Goal: Task Accomplishment & Management: Manage account settings

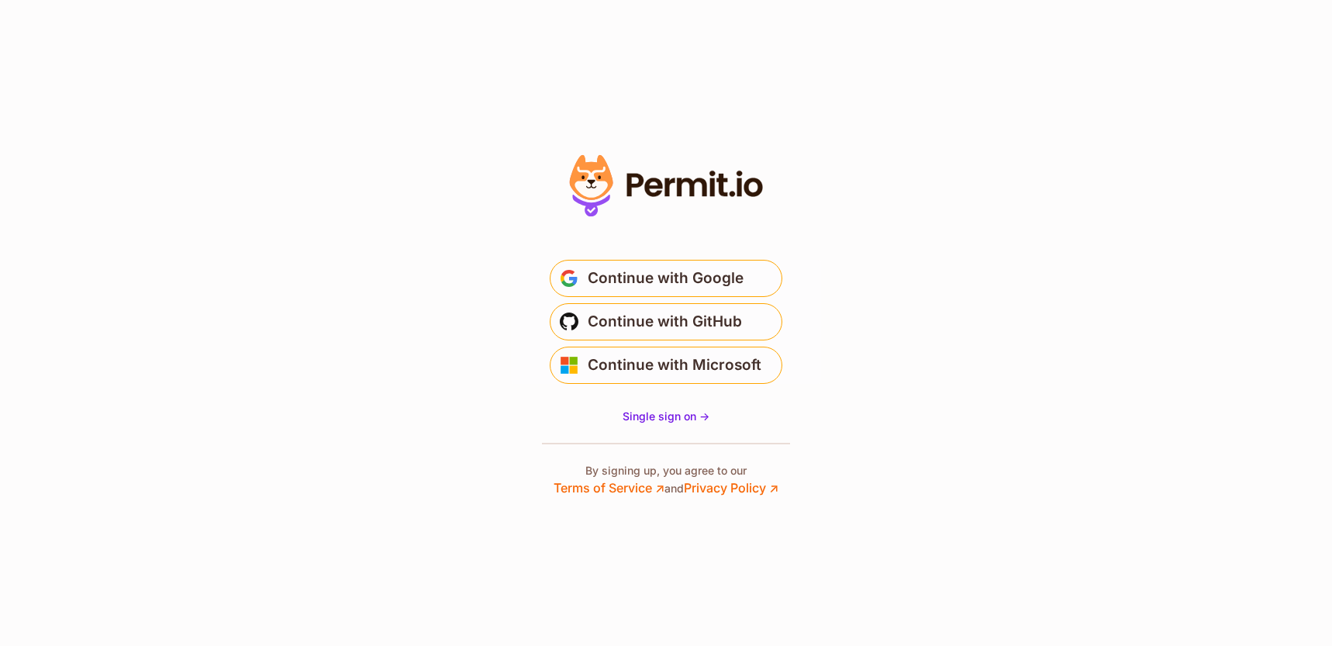
click at [700, 299] on div "Continue with Google Continue with GitHub Continue with Microsoft" at bounding box center [666, 322] width 310 height 124
click at [699, 289] on span "Continue with Google" at bounding box center [666, 278] width 156 height 25
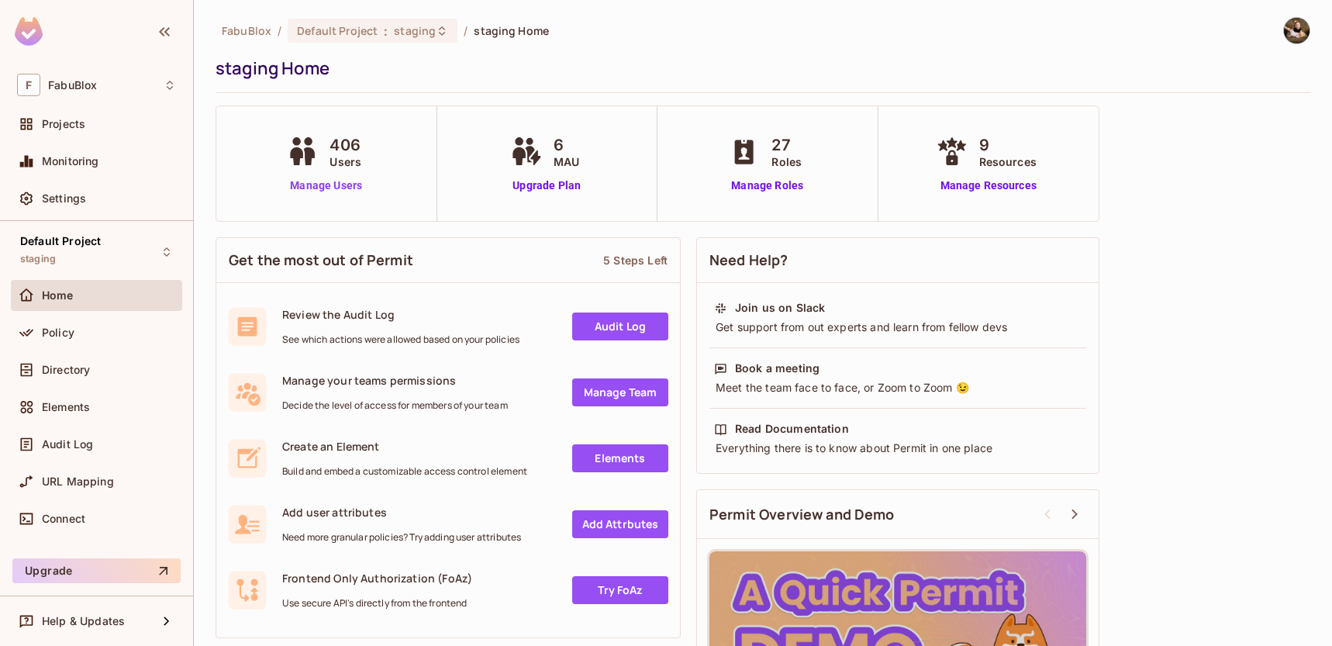
click at [310, 186] on link "Manage Users" at bounding box center [326, 186] width 86 height 16
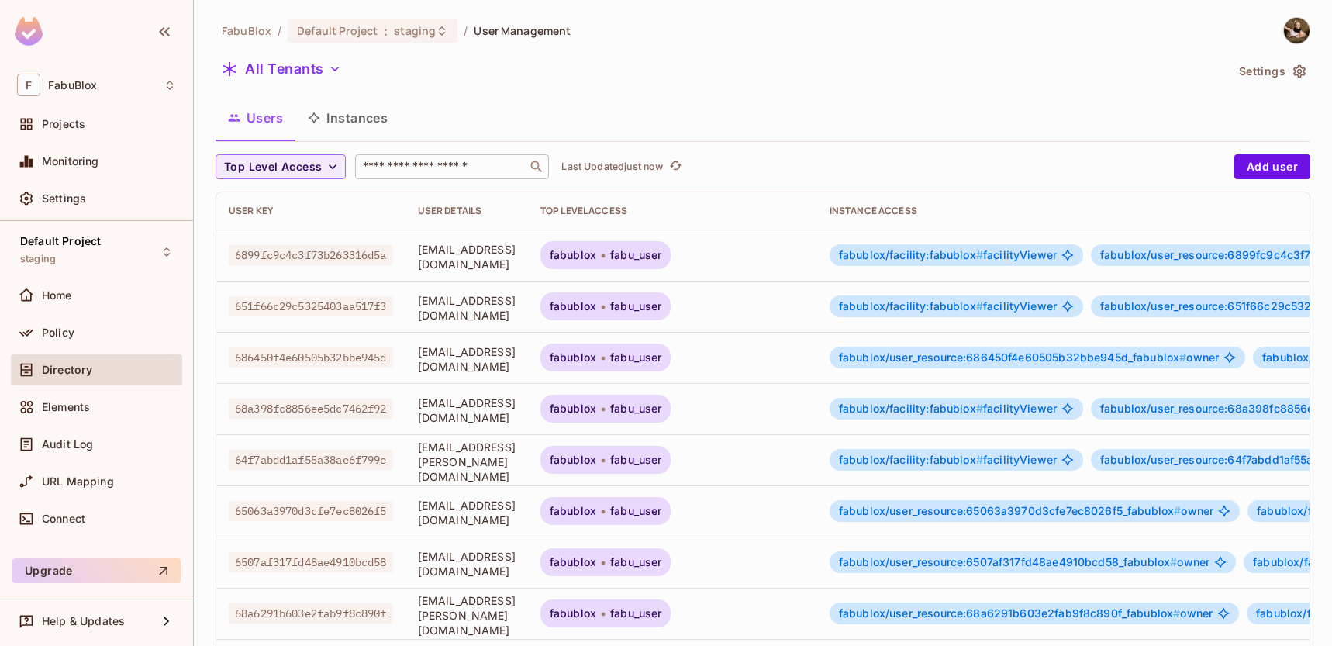
click at [417, 172] on input "text" at bounding box center [441, 167] width 163 height 16
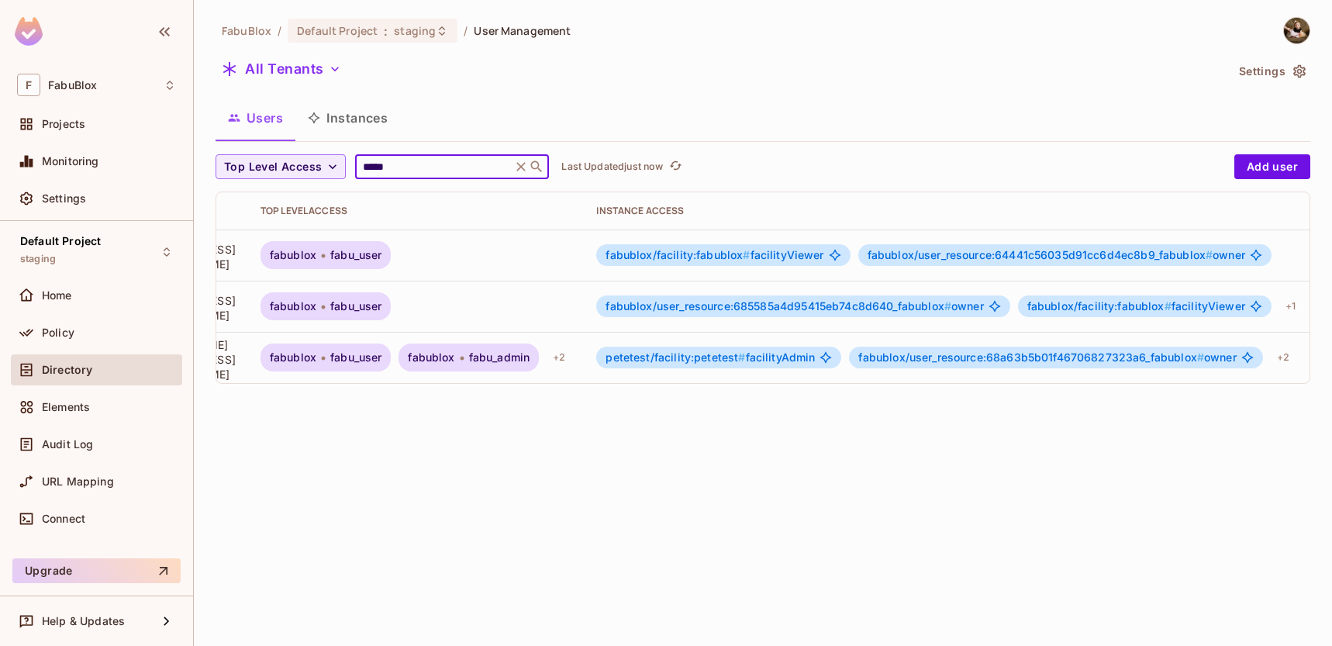
scroll to position [0, 275]
type input "*****"
drag, startPoint x: 610, startPoint y: 113, endPoint x: 551, endPoint y: 122, distance: 60.3
click at [610, 112] on div "Users Instances" at bounding box center [763, 117] width 1095 height 39
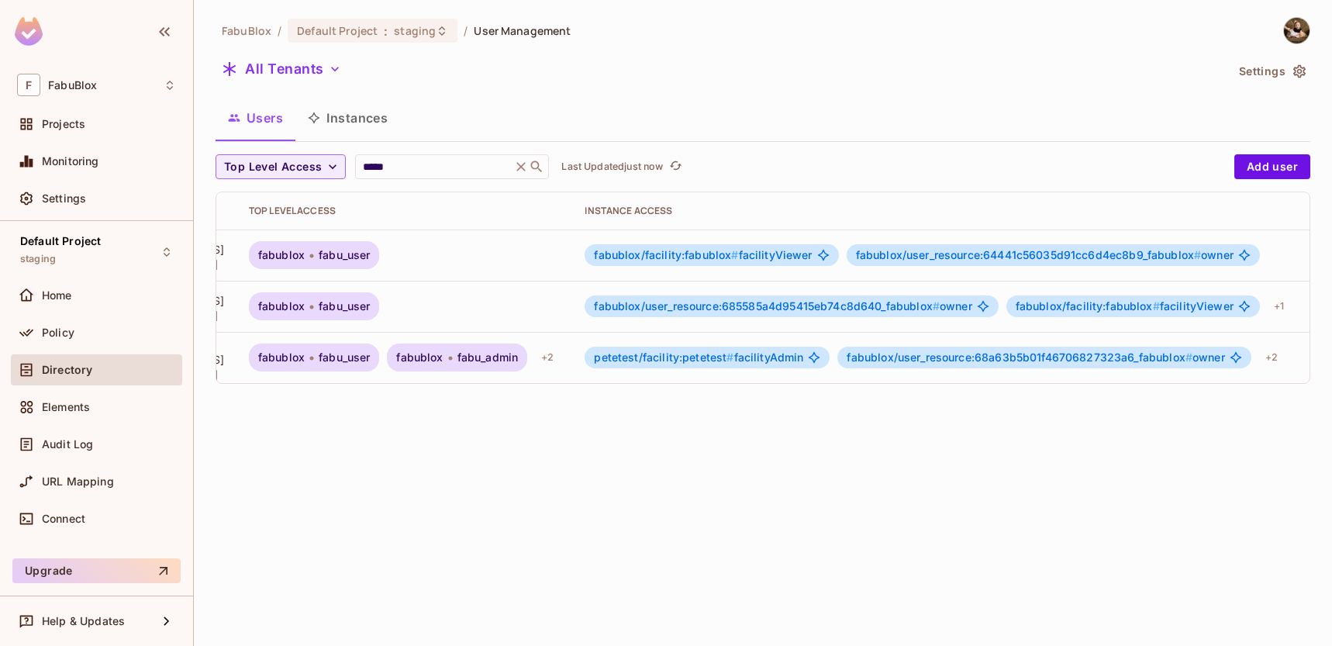
scroll to position [0, 321]
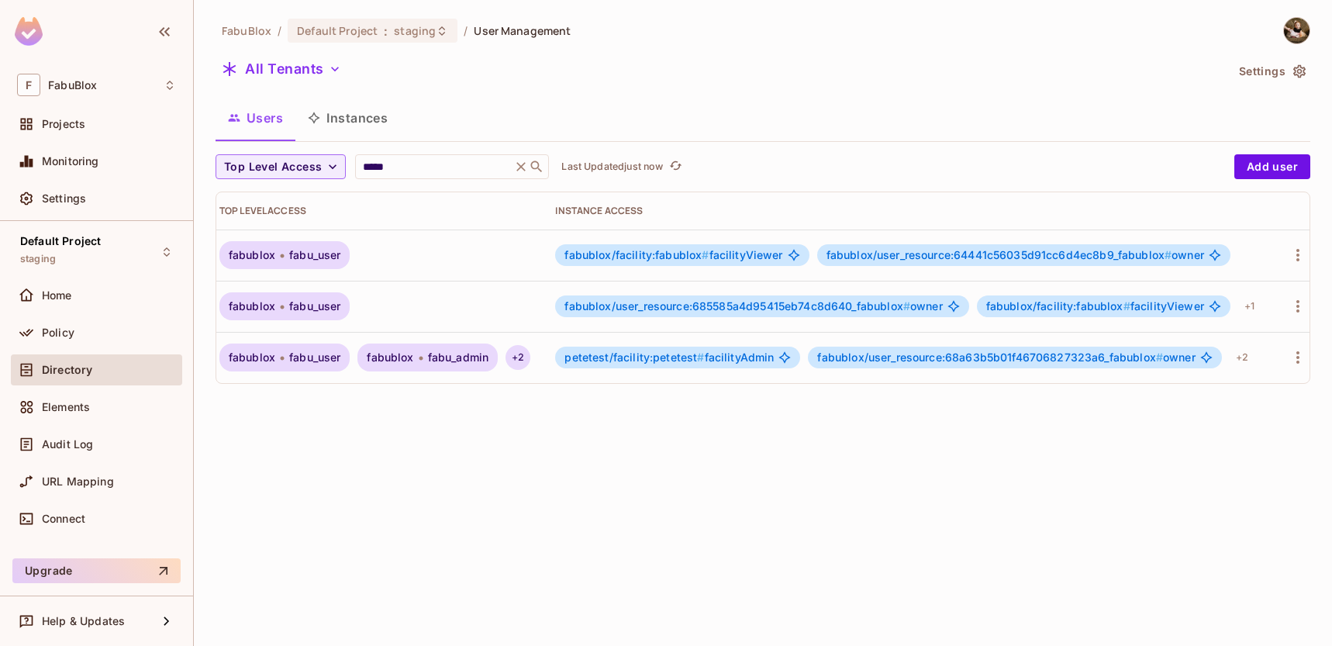
click at [531, 353] on div "+ 2" at bounding box center [518, 357] width 25 height 25
click at [690, 412] on span "fabu_admin" at bounding box center [697, 410] width 61 height 12
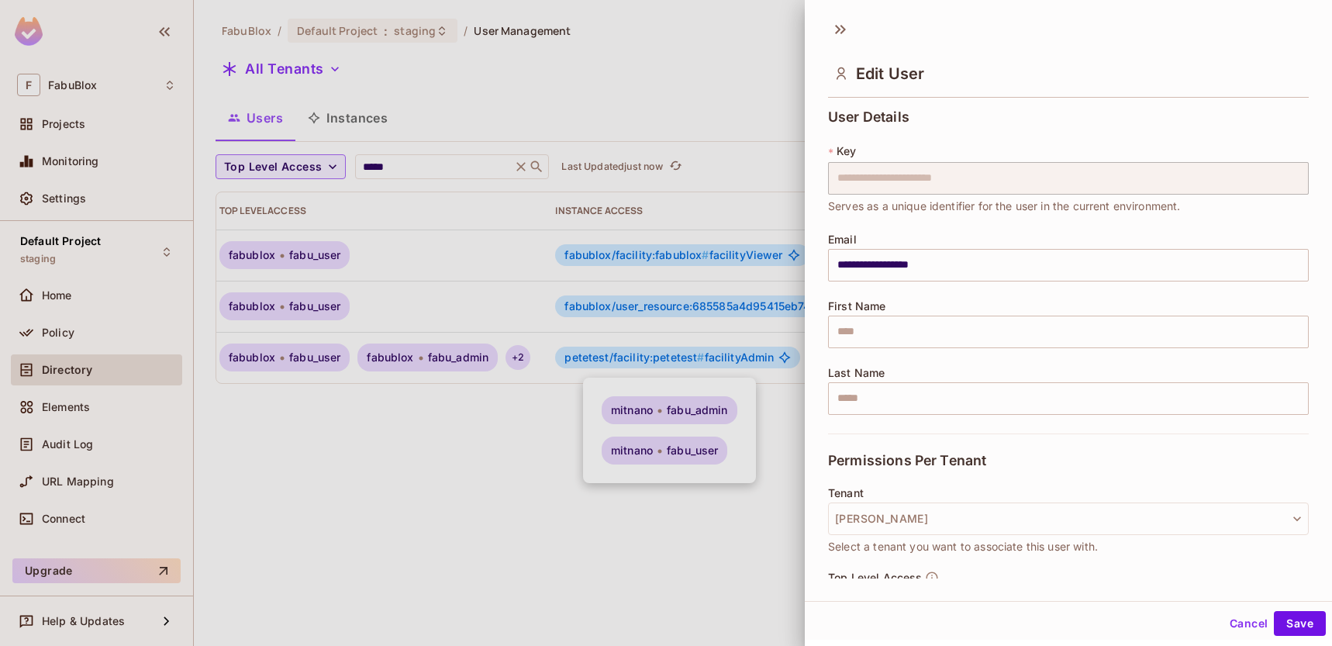
click at [517, 430] on div at bounding box center [666, 323] width 1332 height 646
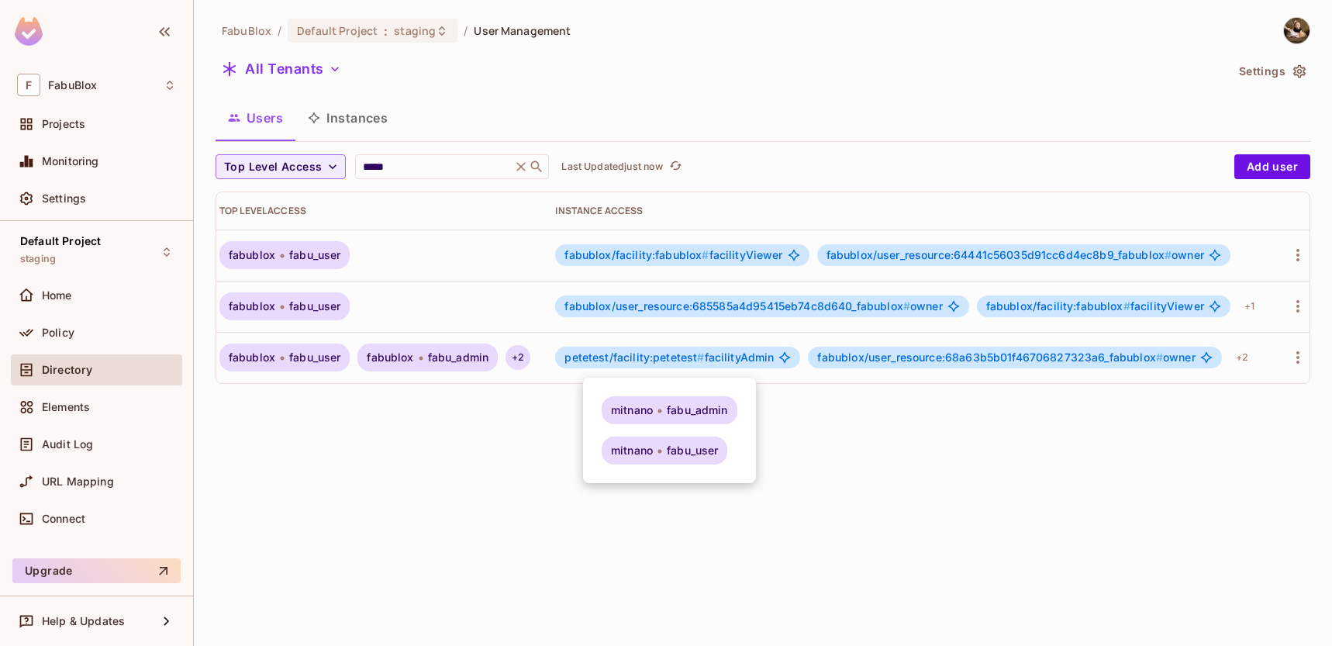
click at [530, 412] on div at bounding box center [666, 323] width 1332 height 646
click at [499, 103] on div "Users Instances" at bounding box center [763, 117] width 1095 height 39
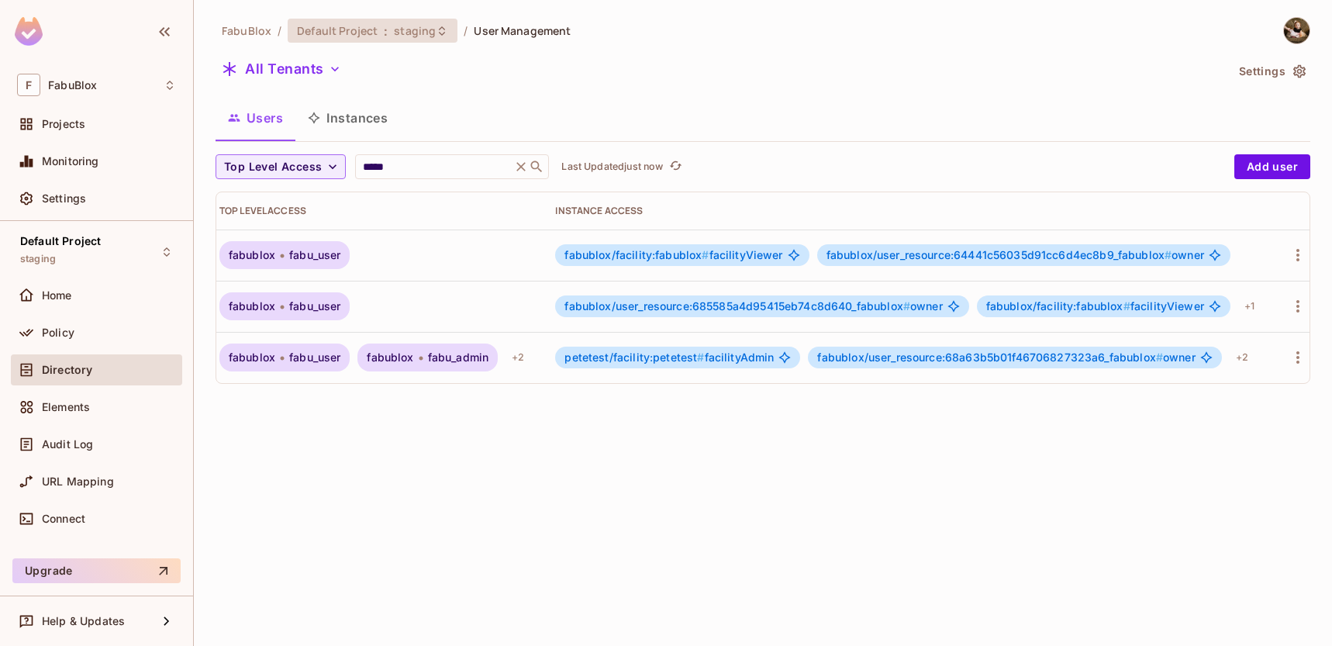
click at [387, 36] on div "Default Project : staging" at bounding box center [363, 30] width 133 height 15
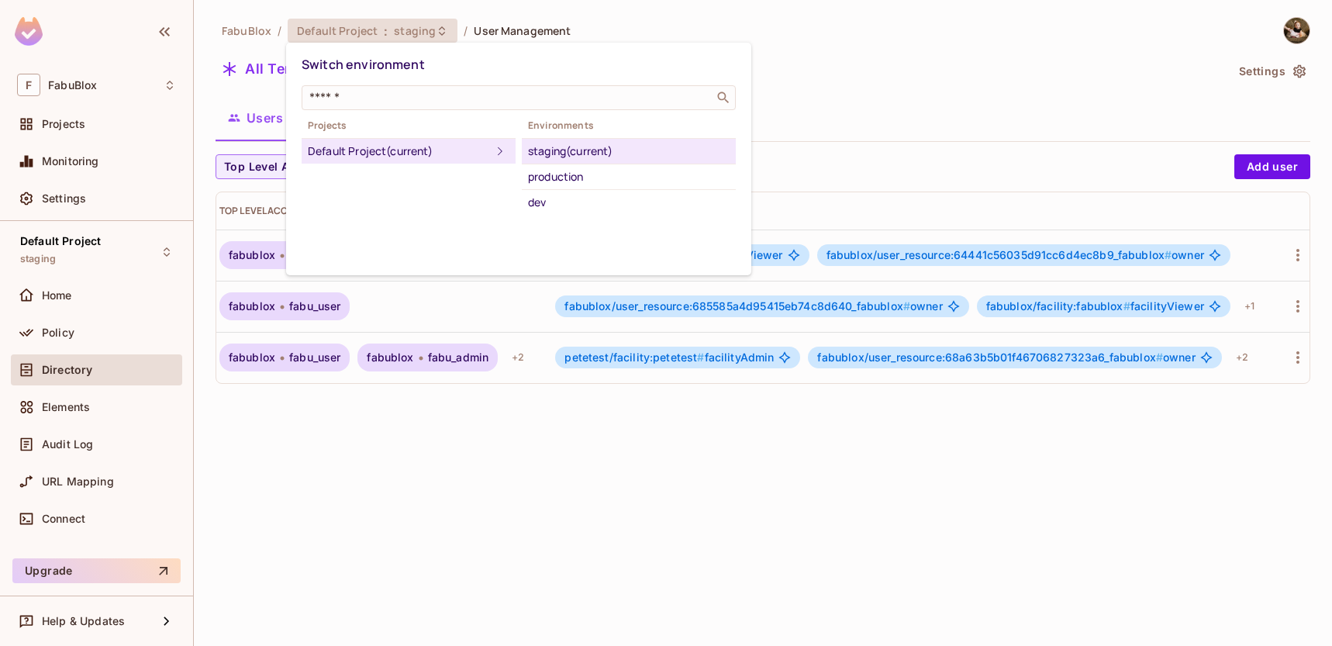
click at [876, 62] on div at bounding box center [666, 323] width 1332 height 646
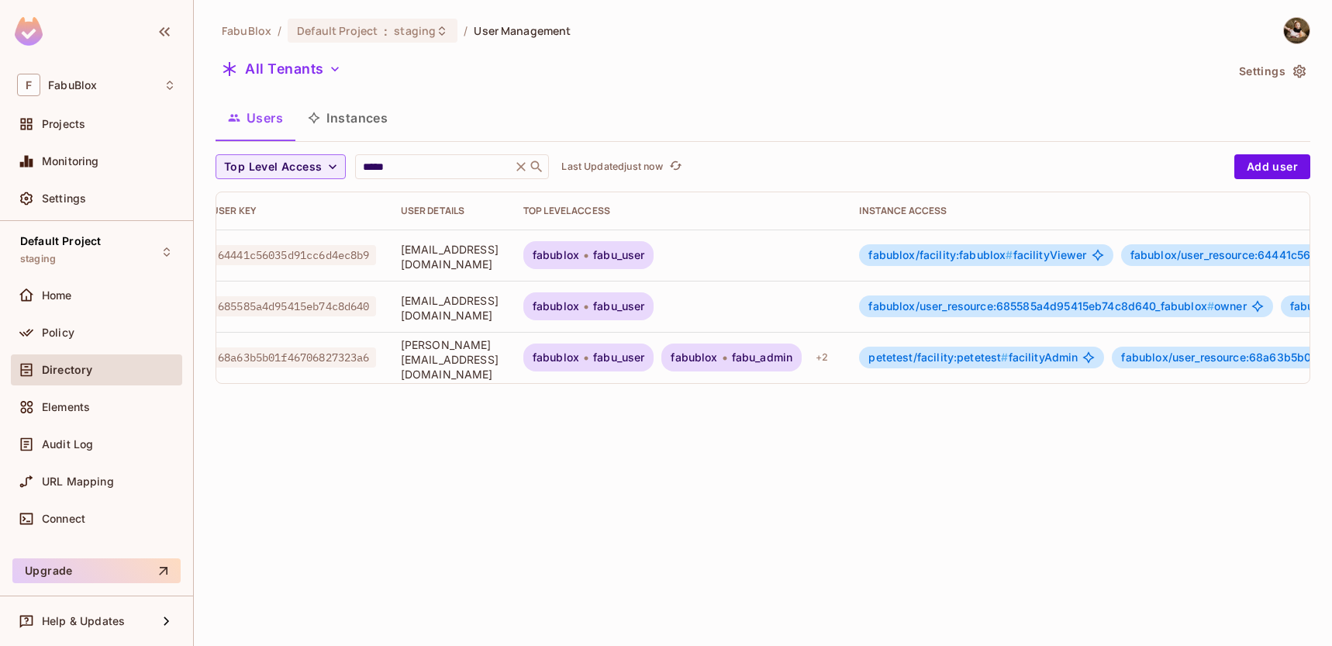
scroll to position [0, 0]
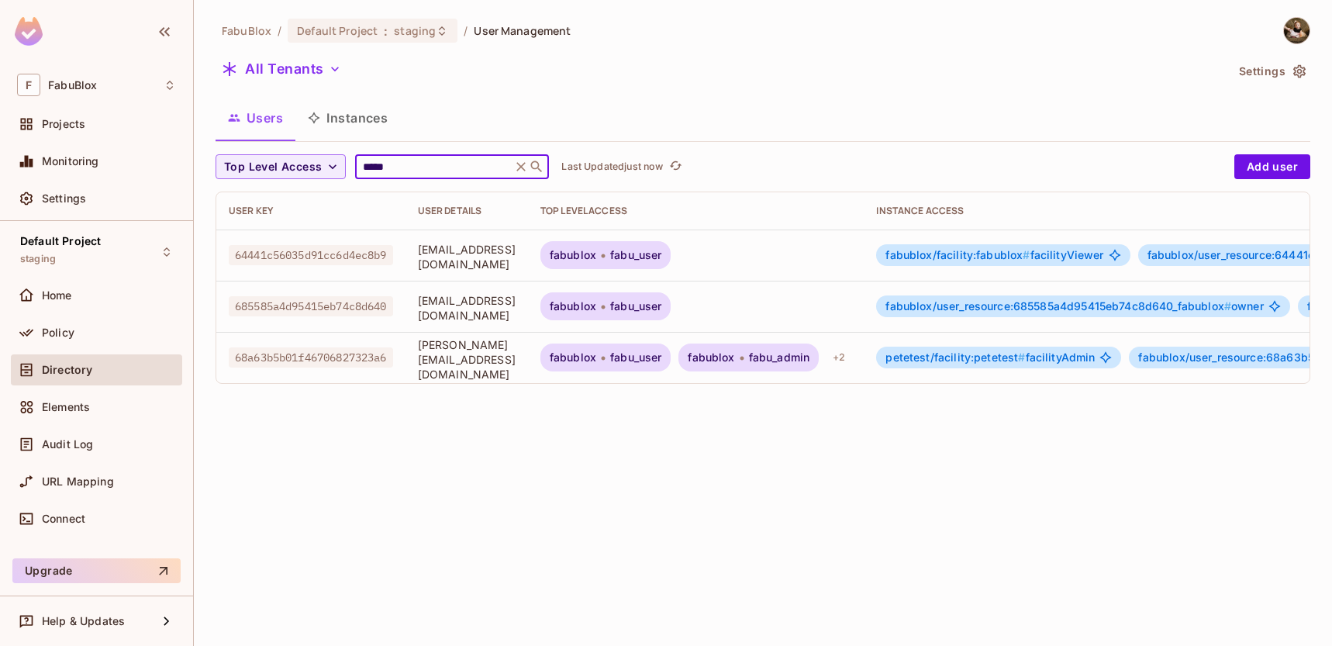
click at [379, 161] on input "*****" at bounding box center [433, 167] width 147 height 16
click at [347, 161] on div "Top Level Access ***** ​ Last Updated just now" at bounding box center [721, 166] width 1011 height 25
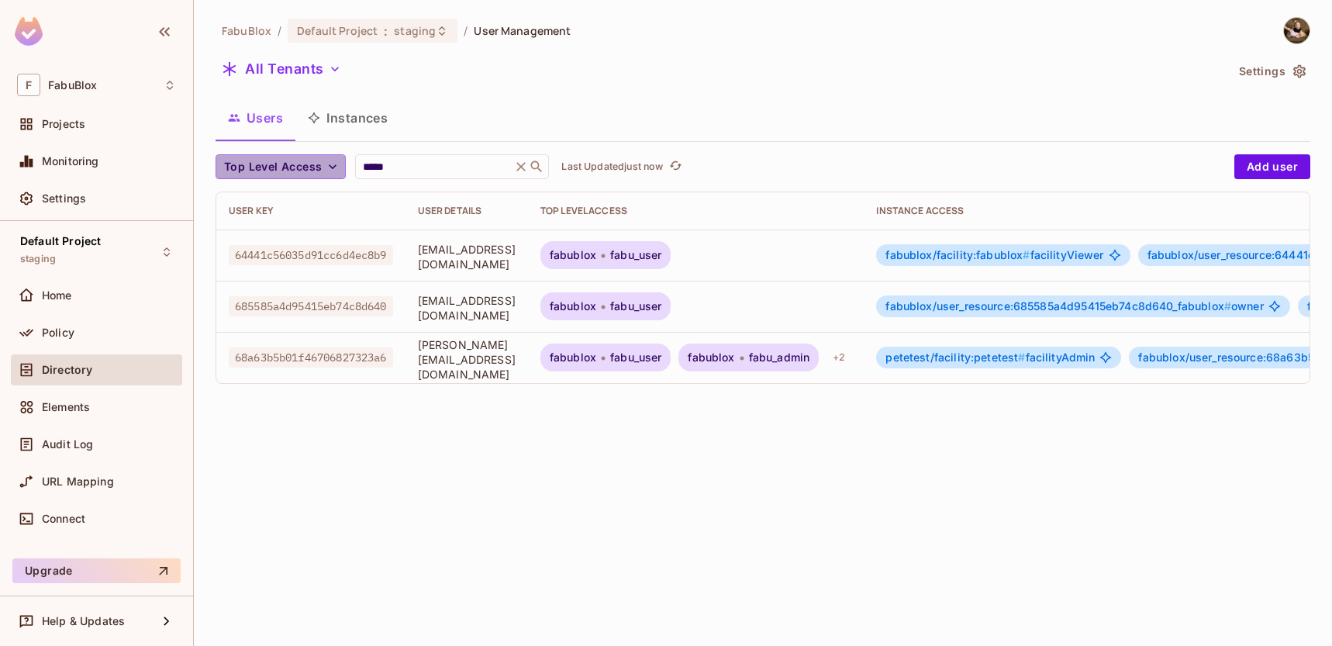
click at [337, 164] on icon "button" at bounding box center [333, 167] width 16 height 16
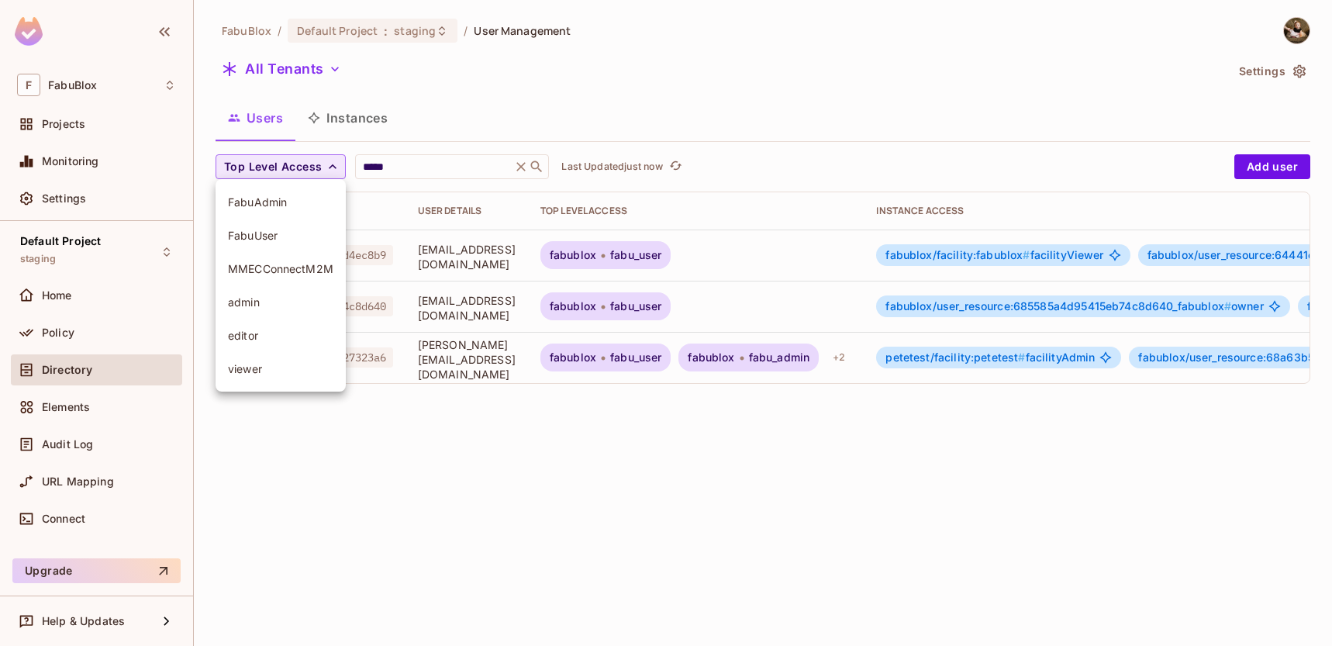
click at [384, 141] on div at bounding box center [666, 323] width 1332 height 646
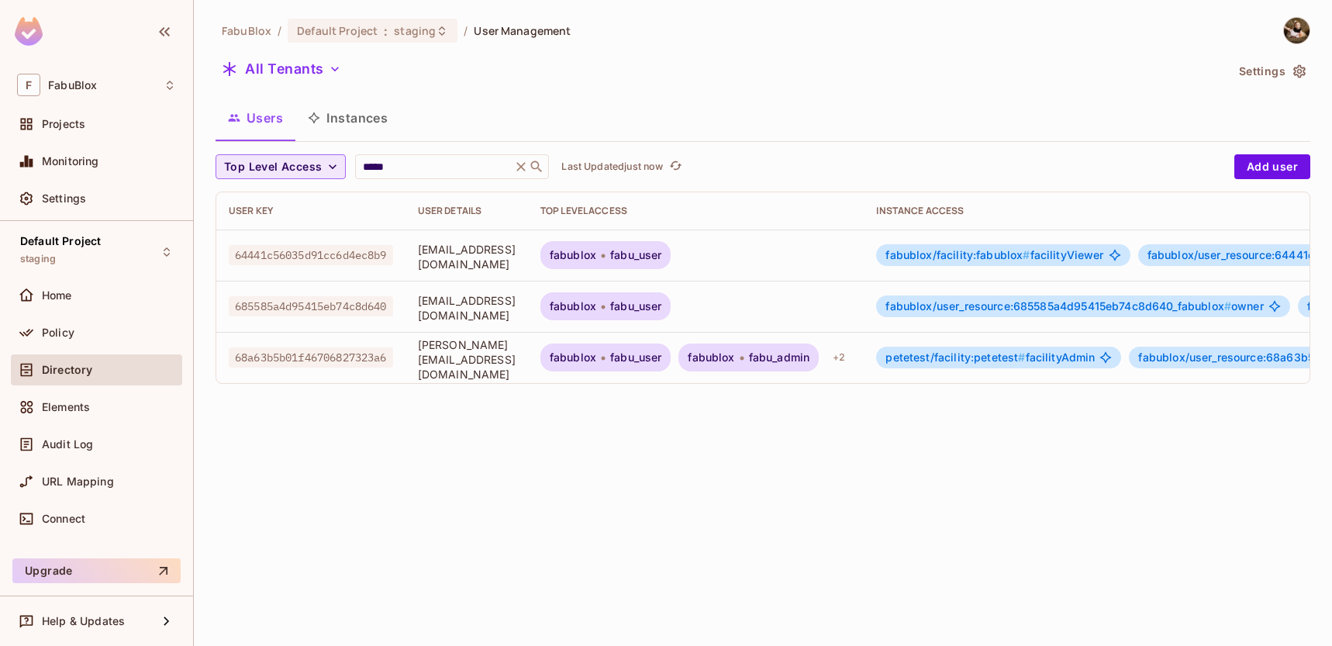
click at [301, 48] on div "FabuBlox / Default Project : staging / User Management All Tenants Settings Use…" at bounding box center [763, 206] width 1095 height 379
click at [301, 68] on button "All Tenants" at bounding box center [282, 69] width 132 height 25
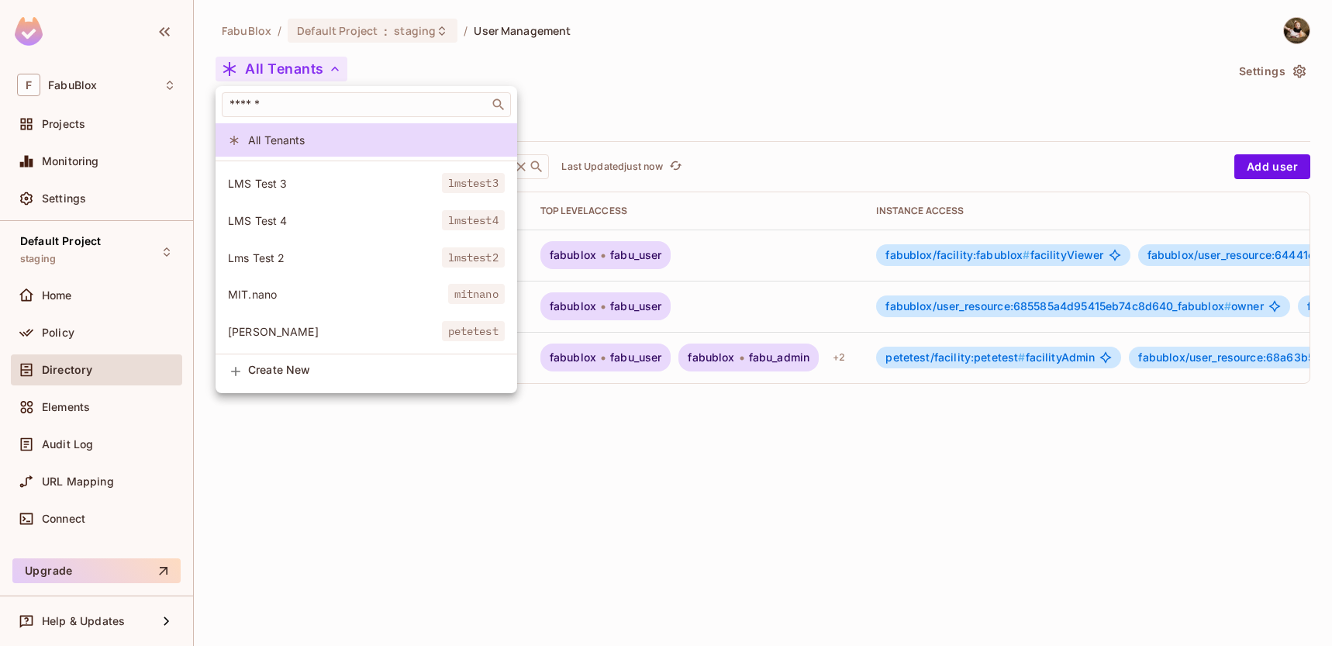
scroll to position [33, 0]
click at [302, 336] on span "[PERSON_NAME]" at bounding box center [335, 330] width 214 height 15
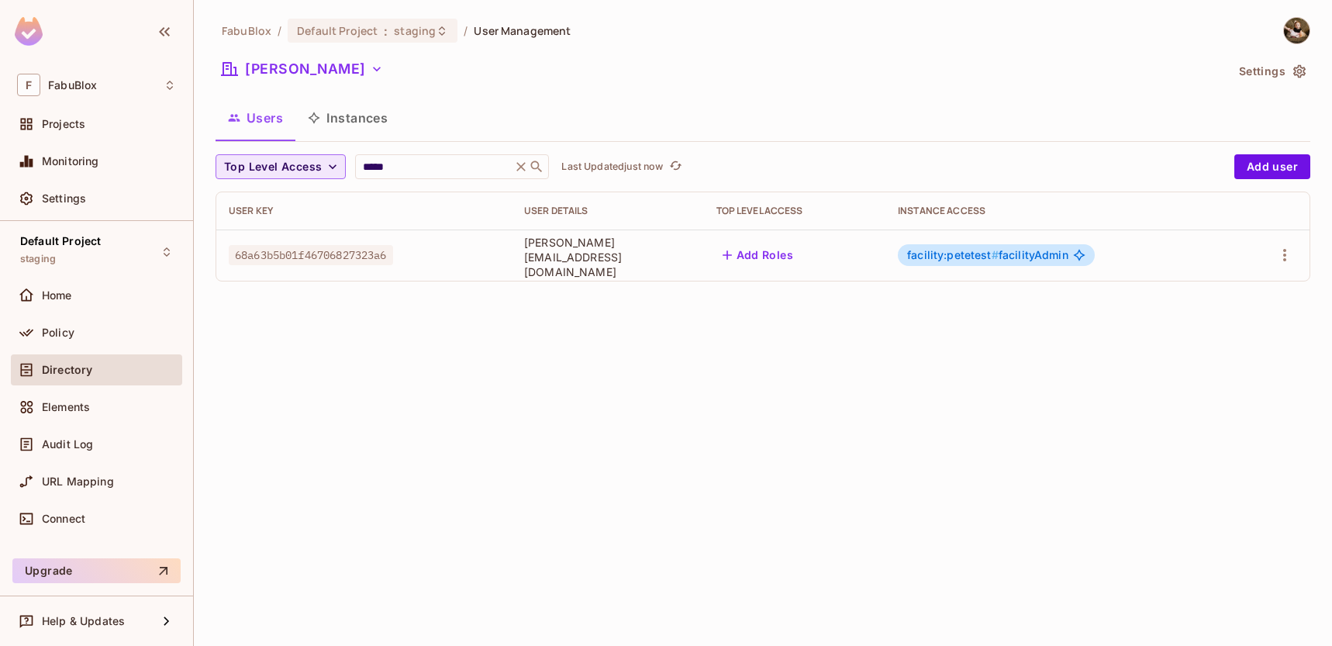
drag, startPoint x: 672, startPoint y: 261, endPoint x: 530, endPoint y: 268, distance: 142.1
click at [530, 268] on td "[PERSON_NAME][EMAIL_ADDRESS][DOMAIN_NAME]" at bounding box center [608, 255] width 192 height 51
drag, startPoint x: 530, startPoint y: 263, endPoint x: 635, endPoint y: 251, distance: 106.2
click at [635, 251] on span "[PERSON_NAME][EMAIL_ADDRESS][DOMAIN_NAME]" at bounding box center [608, 257] width 168 height 44
